Goal: Navigation & Orientation: Find specific page/section

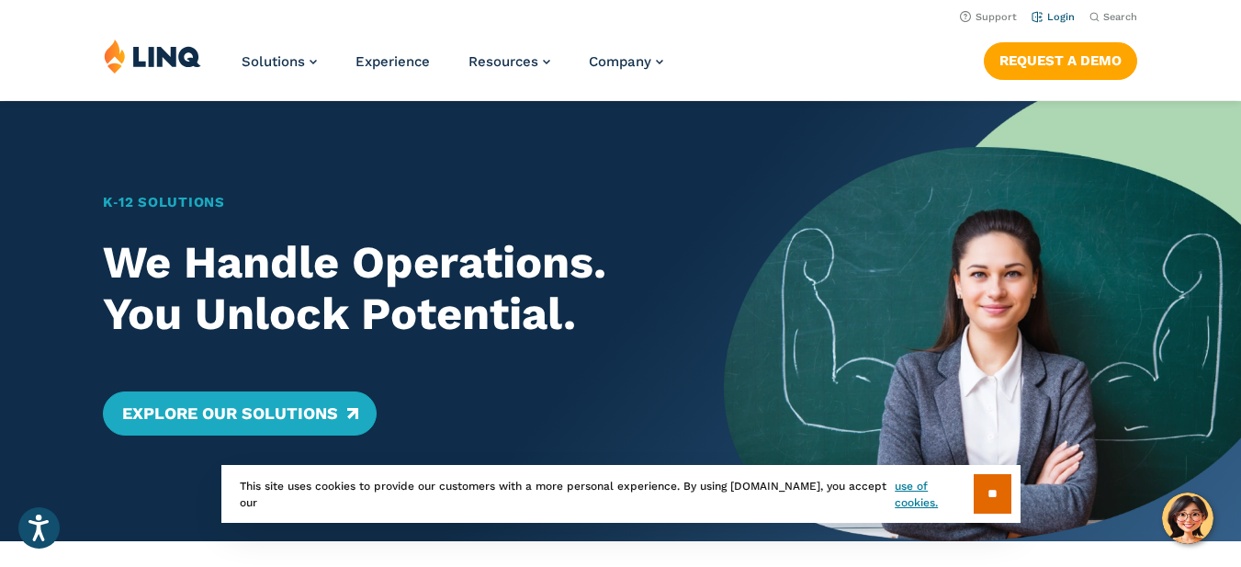
click at [1058, 14] on link "Login" at bounding box center [1053, 17] width 43 height 12
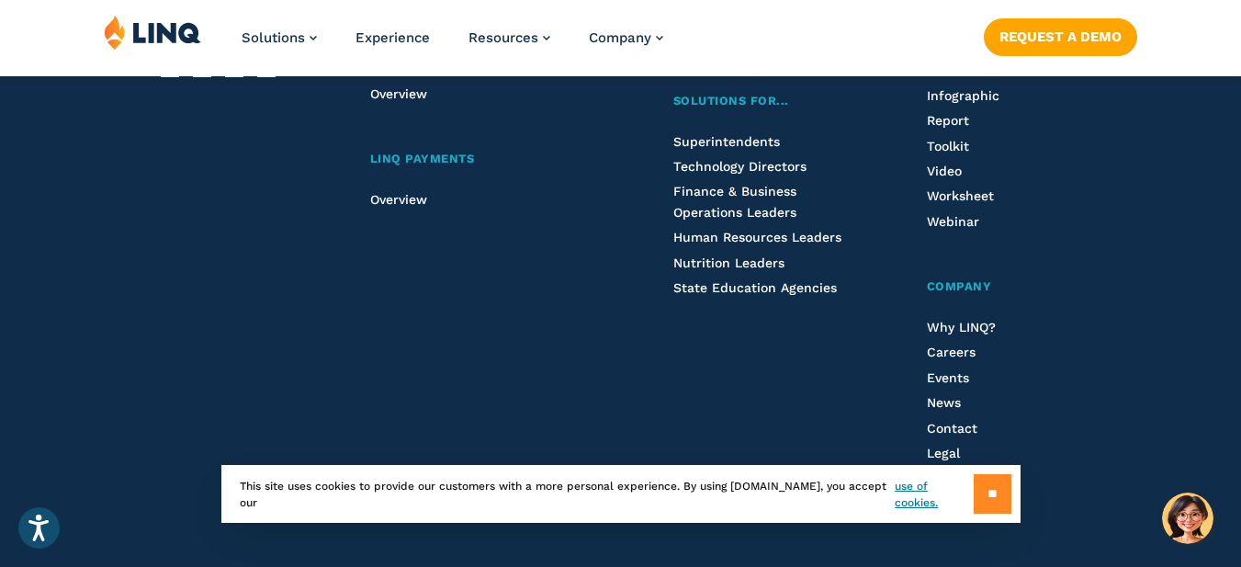
scroll to position [2297, 0]
click at [988, 496] on input "**" at bounding box center [993, 494] width 38 height 40
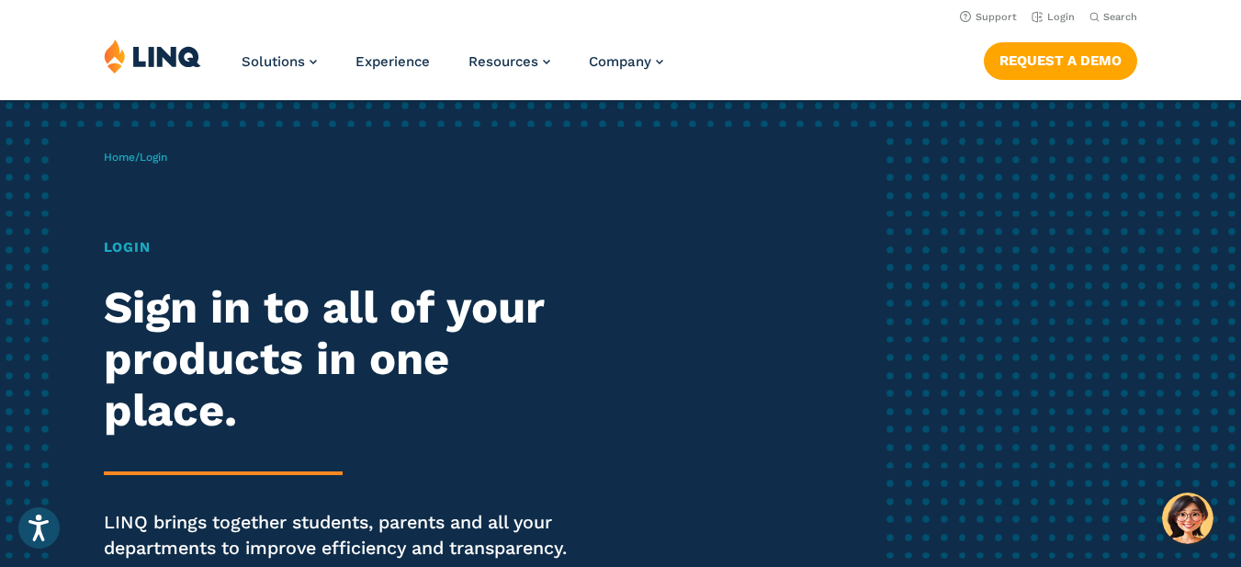
scroll to position [0, 0]
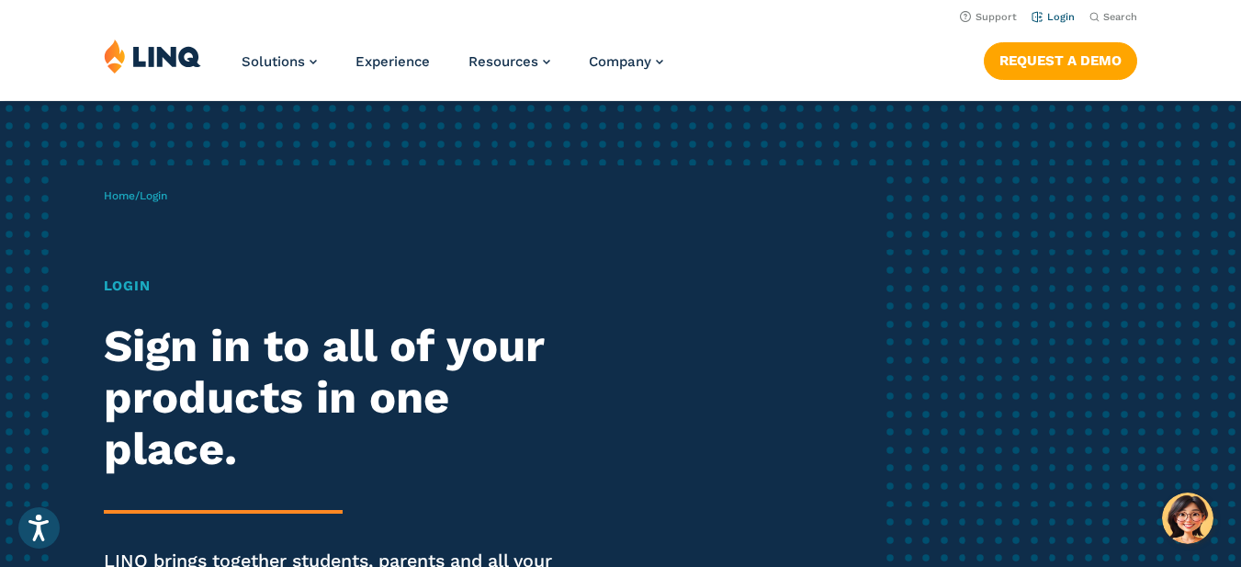
click at [1061, 17] on link "Login" at bounding box center [1053, 17] width 43 height 12
click at [135, 289] on h1 "Login" at bounding box center [343, 286] width 479 height 21
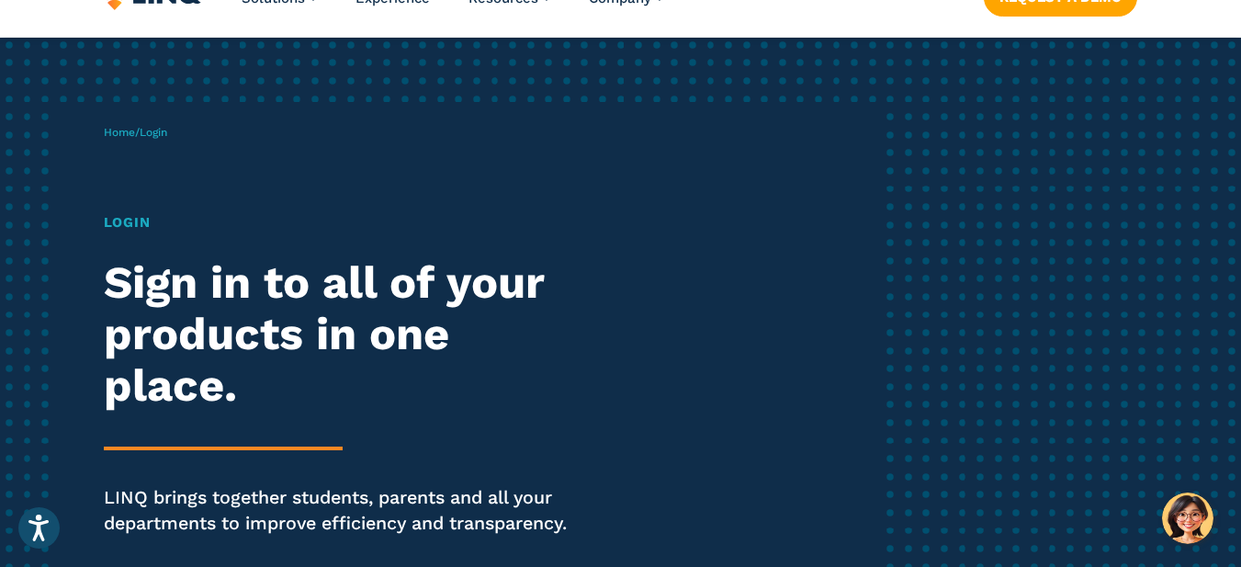
scroll to position [92, 0]
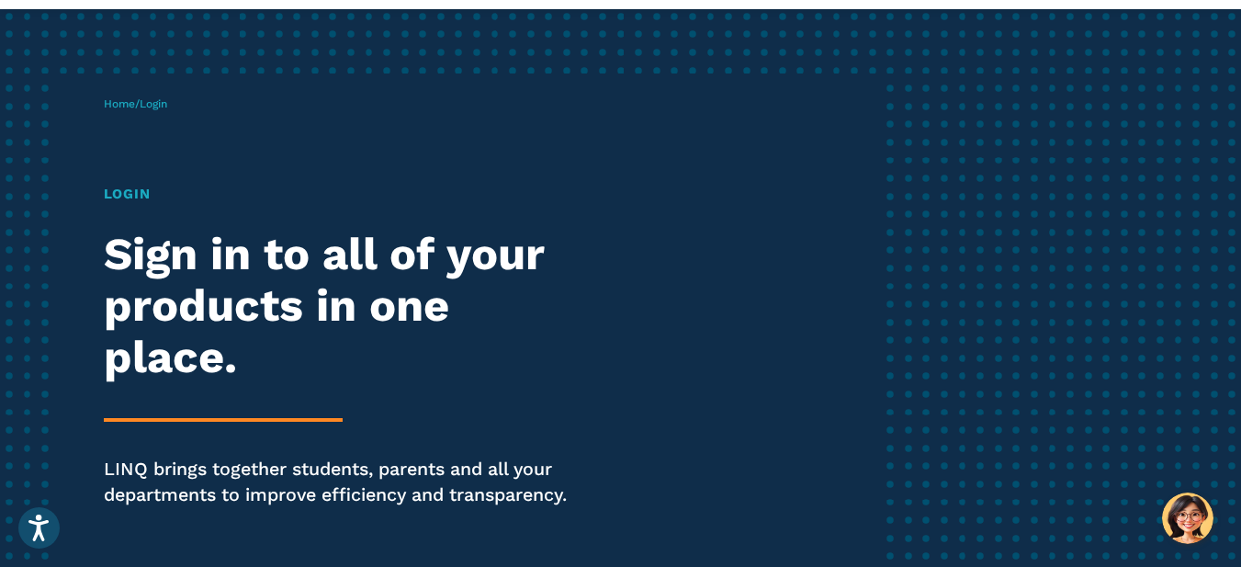
click at [162, 104] on span "Login" at bounding box center [154, 103] width 28 height 13
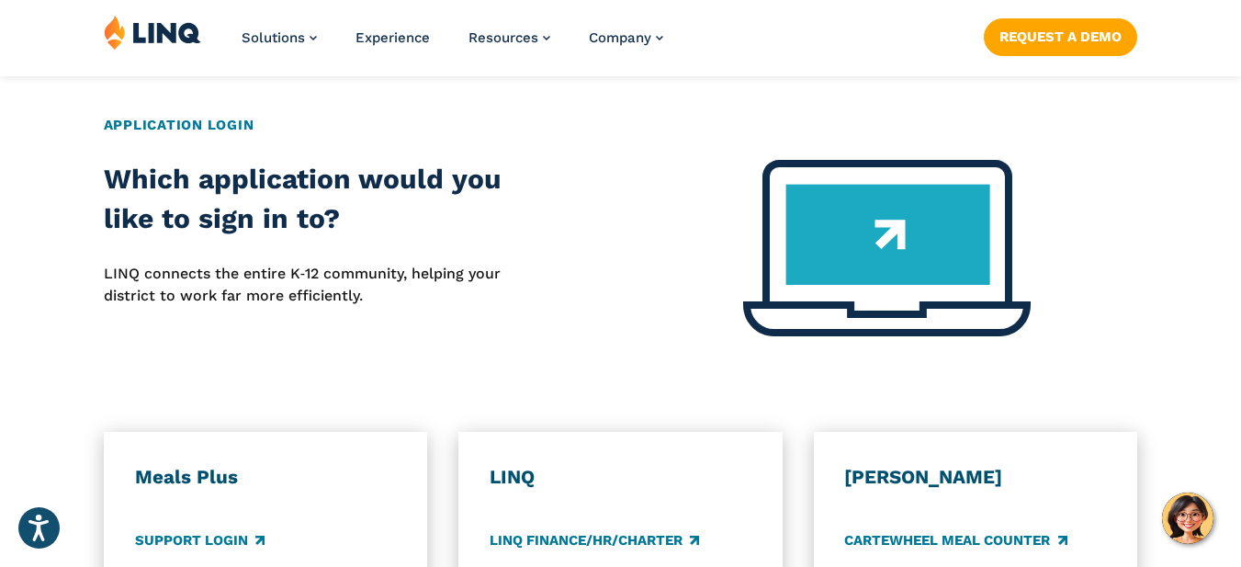
scroll to position [919, 0]
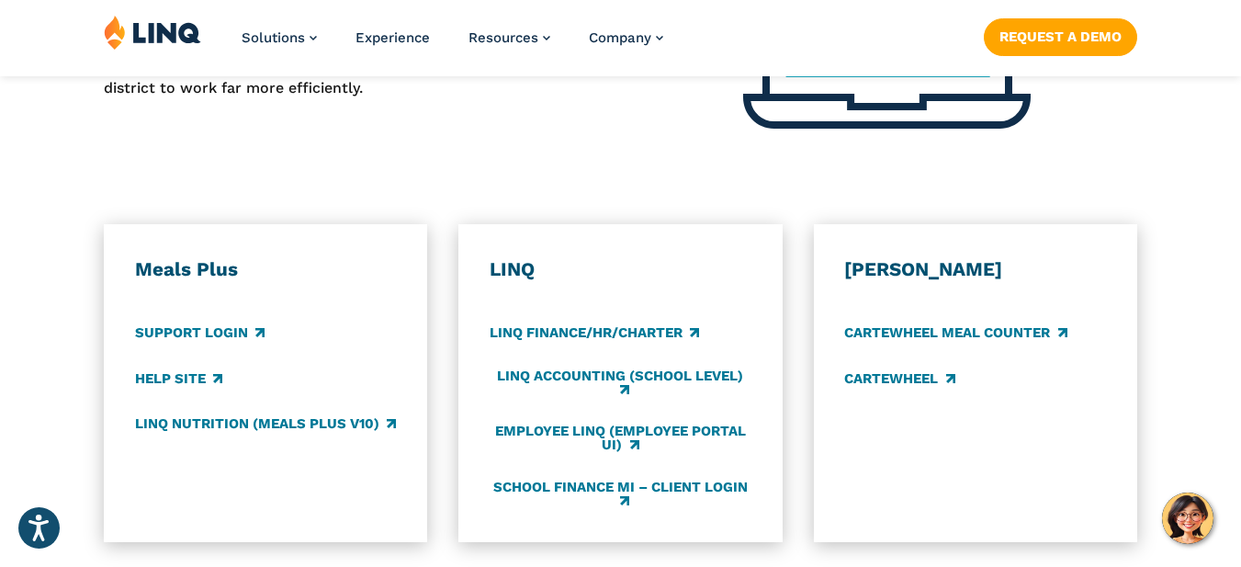
click at [162, 273] on h3 "Meals Plus" at bounding box center [266, 269] width 262 height 24
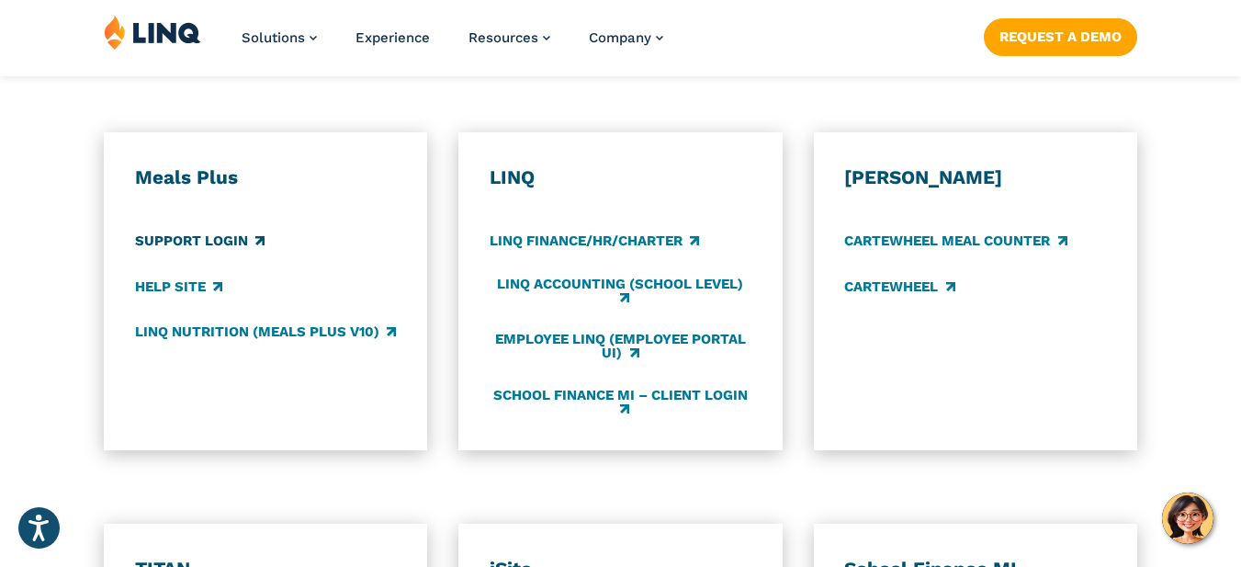
click at [225, 245] on link "Support Login" at bounding box center [200, 242] width 130 height 20
